Goal: Transaction & Acquisition: Download file/media

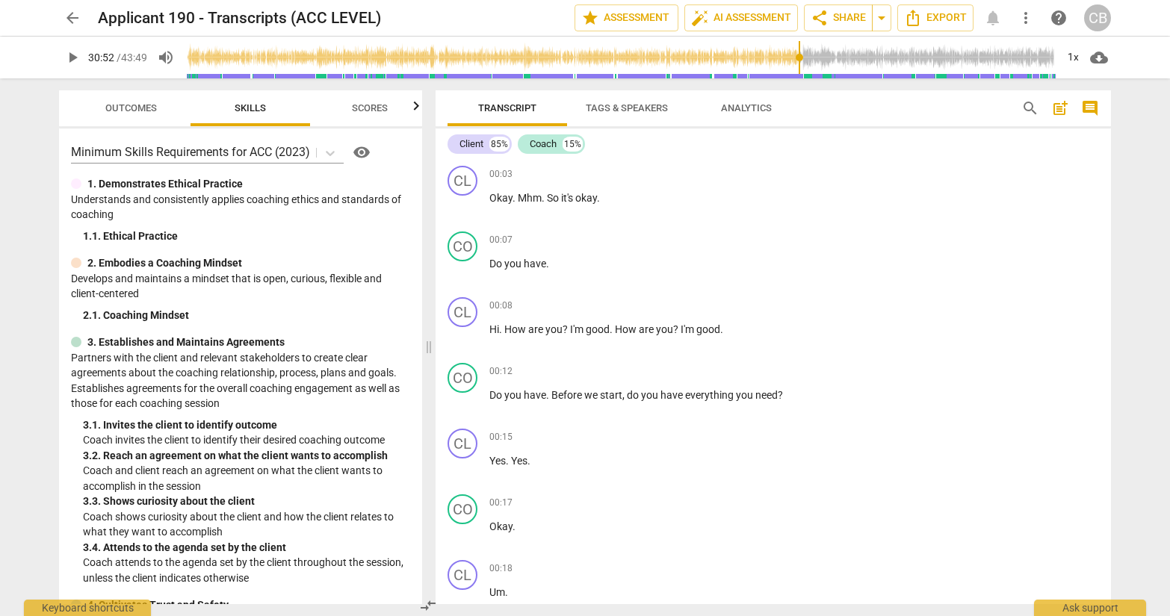
scroll to position [7832, 0]
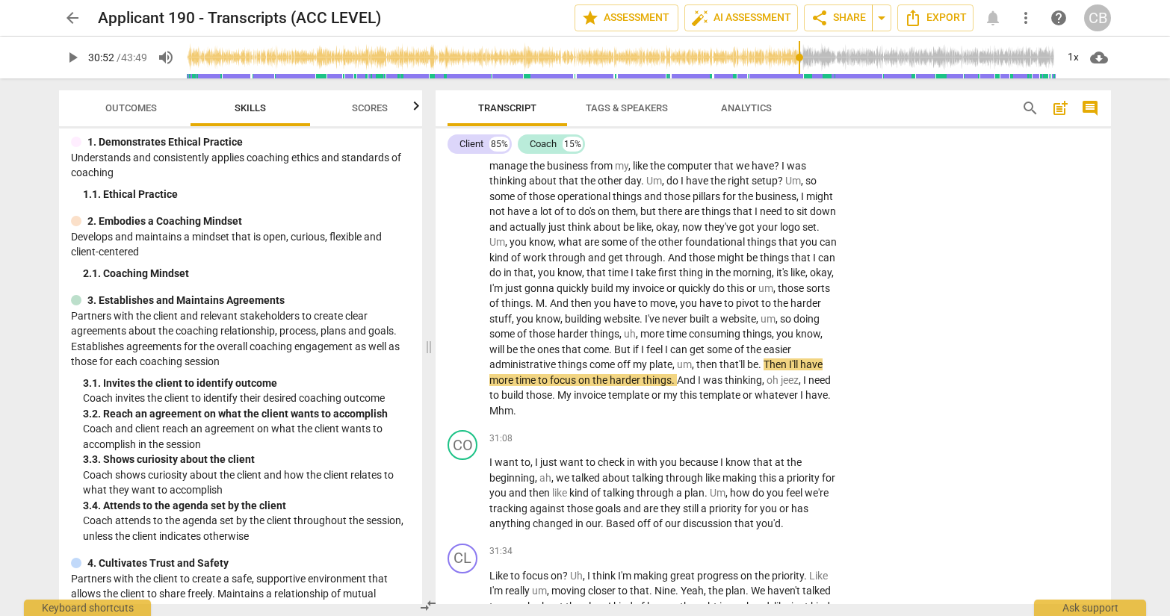
click at [70, 16] on span "arrow_back" at bounding box center [73, 18] width 18 height 18
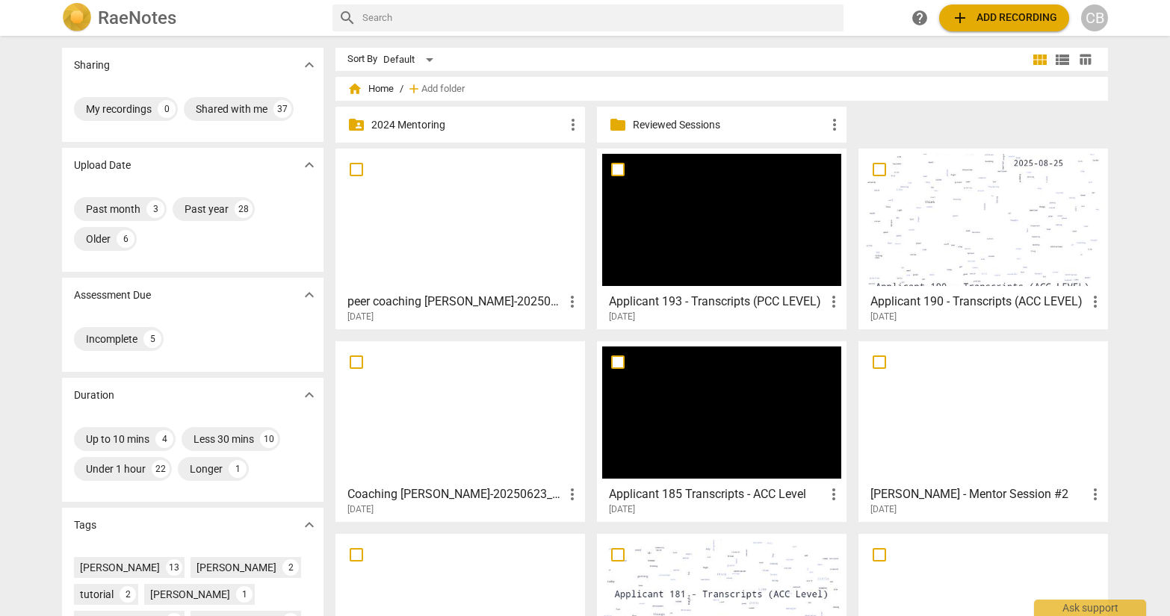
click at [480, 186] on div at bounding box center [460, 220] width 239 height 132
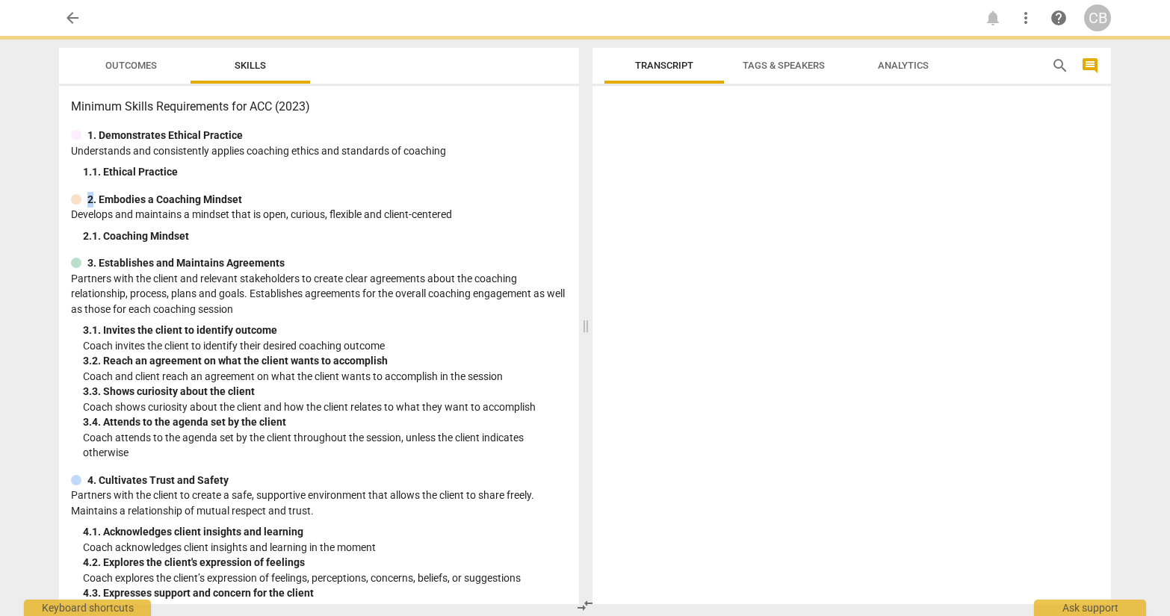
click at [480, 186] on div "Minimum Skills Requirements for ACC (2023) 1. Demonstrates Ethical Practice Und…" at bounding box center [319, 345] width 520 height 519
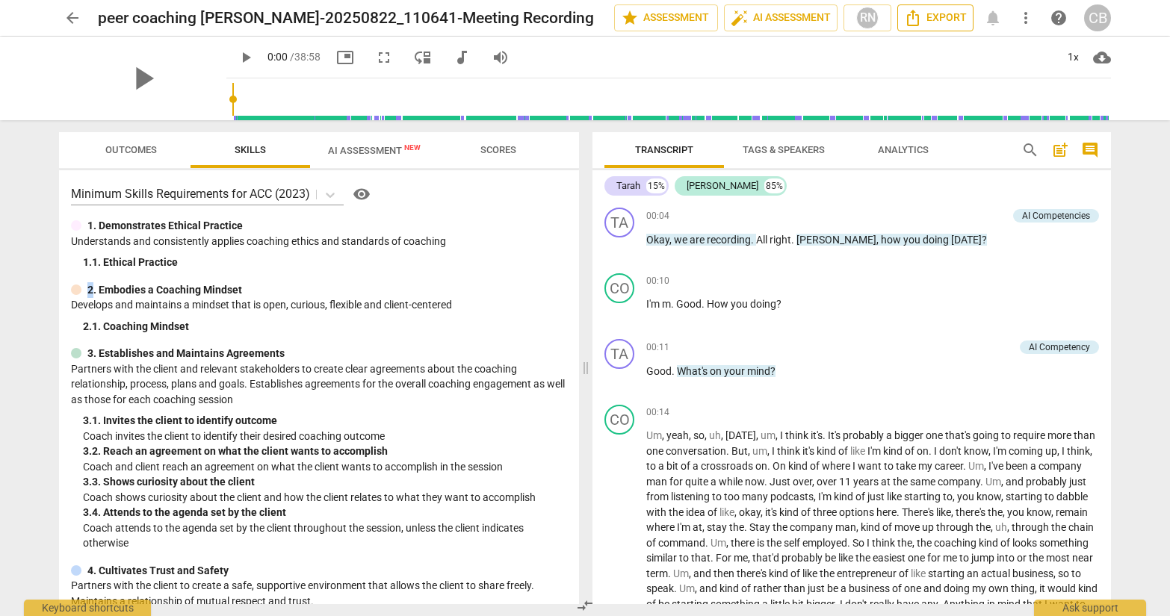
click at [947, 21] on span "Export" at bounding box center [935, 18] width 63 height 18
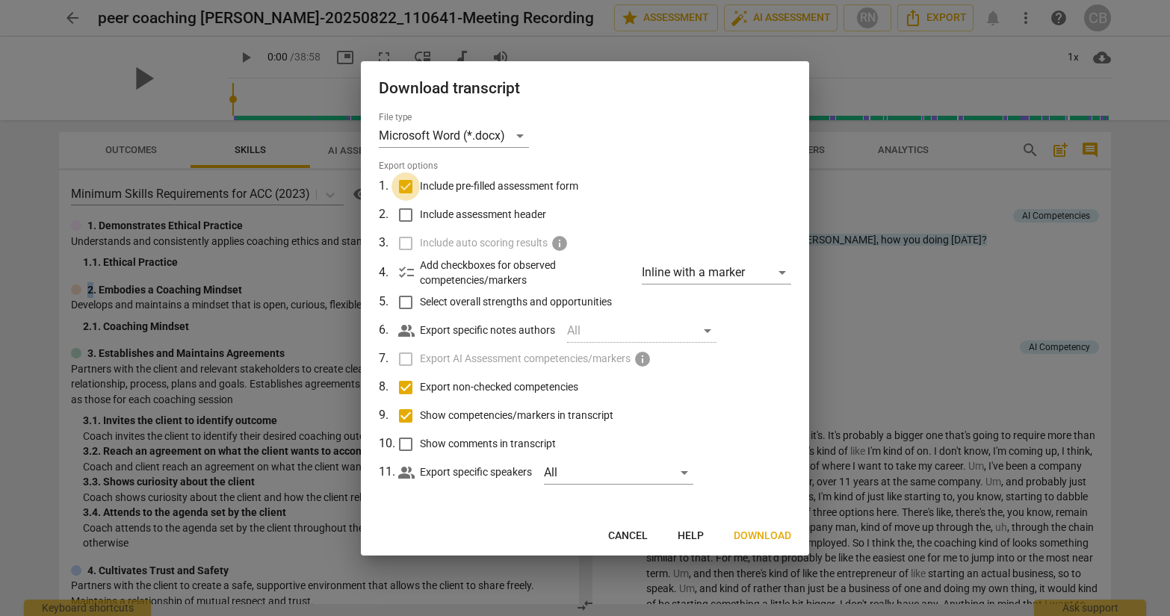
click at [412, 191] on input "Include pre-filled assessment form" at bounding box center [406, 187] width 28 height 28
checkbox input "false"
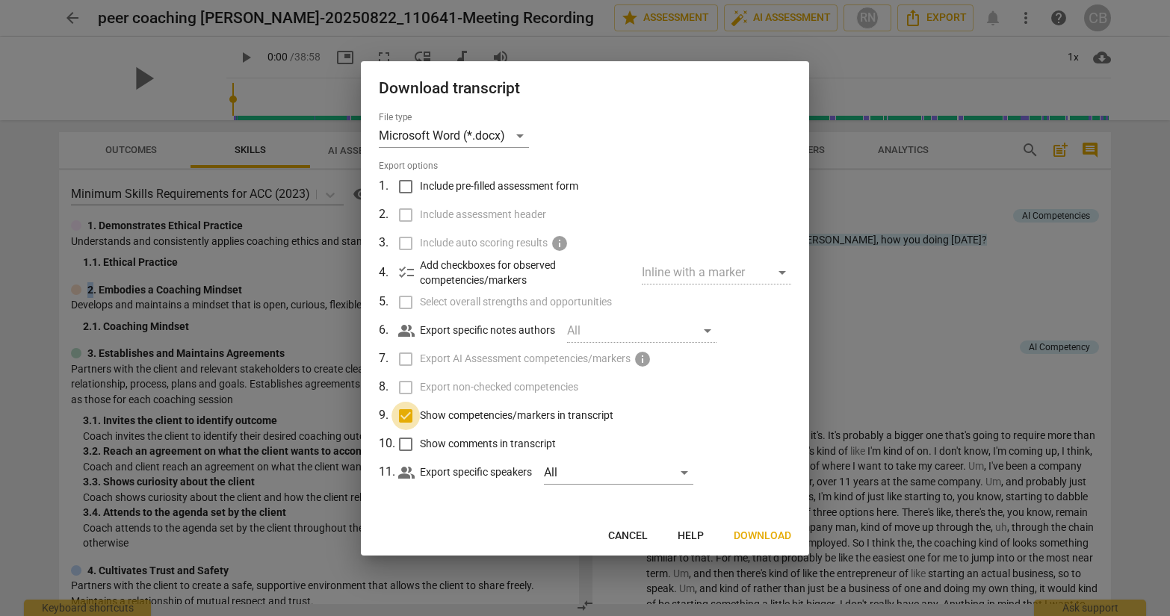
click at [408, 416] on input "Show competencies/markers in transcript" at bounding box center [406, 416] width 28 height 28
checkbox input "false"
click at [758, 540] on span "Download" at bounding box center [763, 536] width 58 height 15
